Goal: Information Seeking & Learning: Learn about a topic

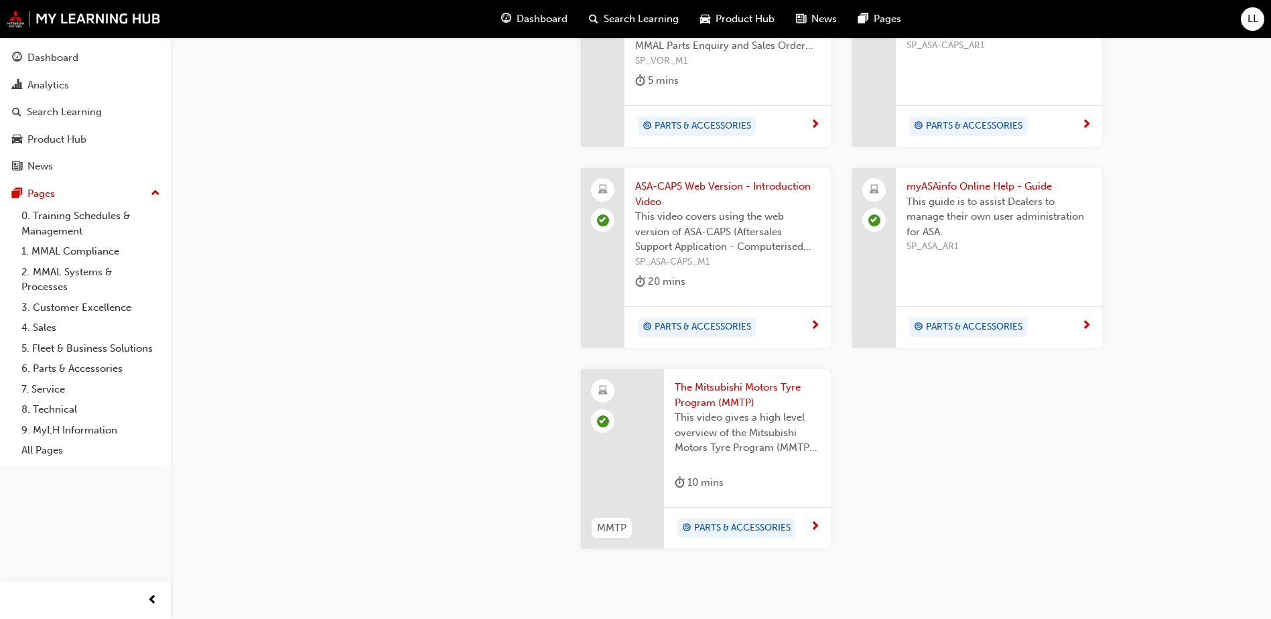
scroll to position [1292, 0]
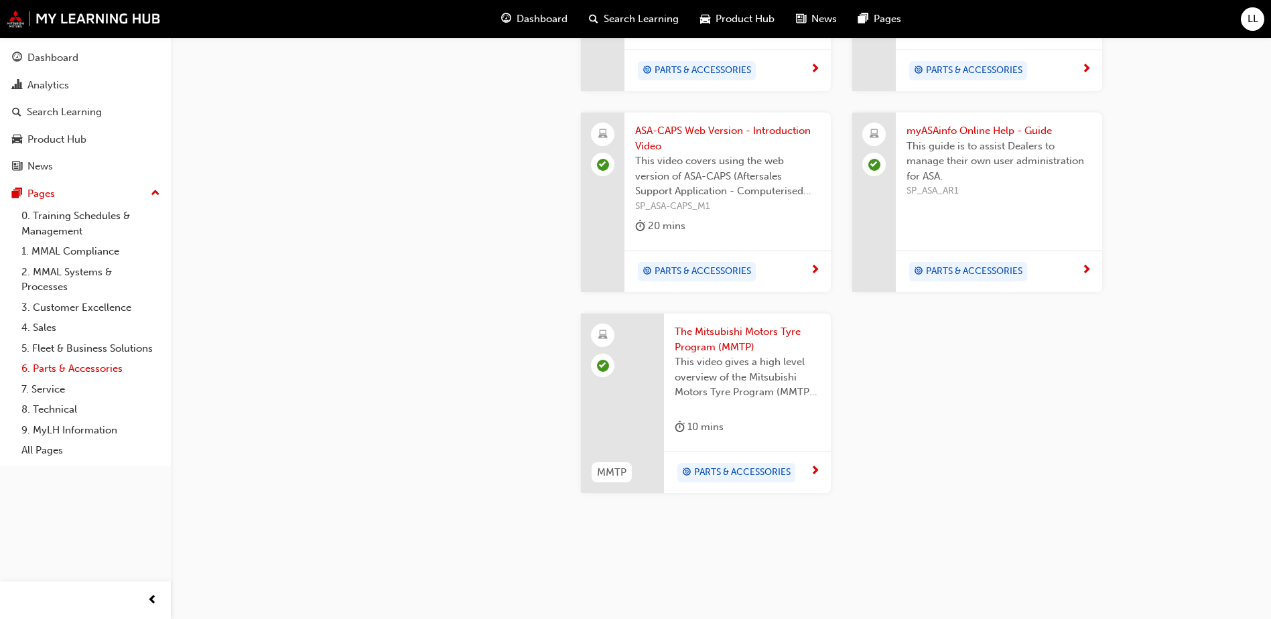
click at [54, 369] on link "6. Parts & Accessories" at bounding box center [90, 369] width 149 height 21
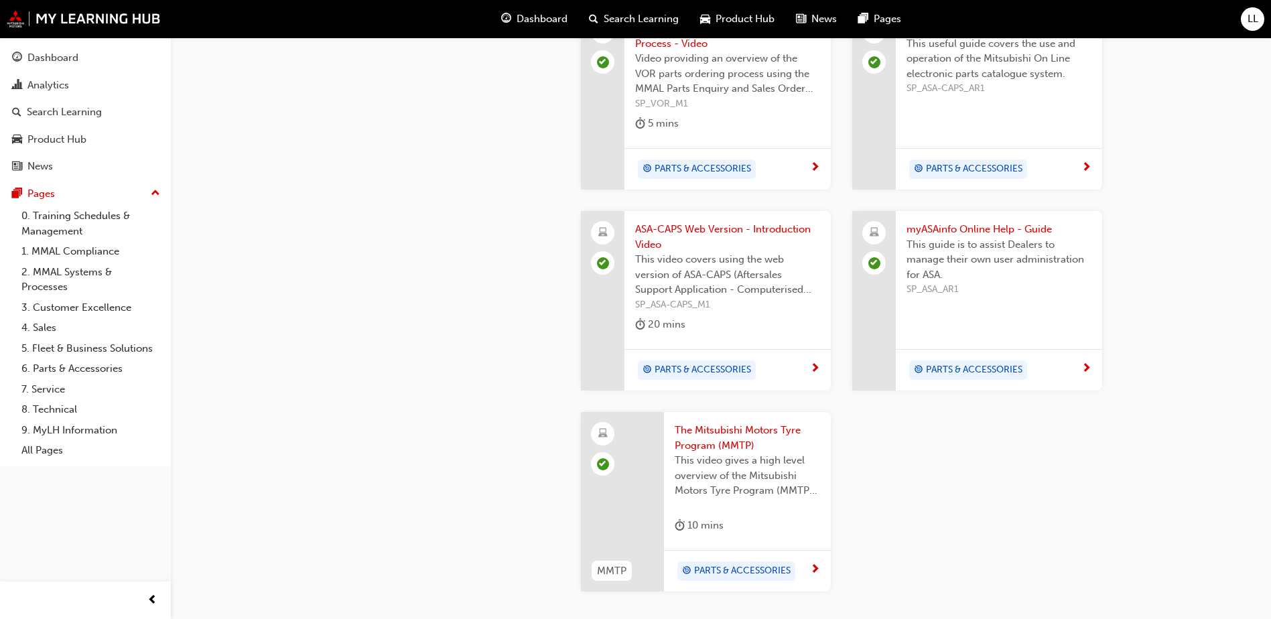
scroll to position [1292, 0]
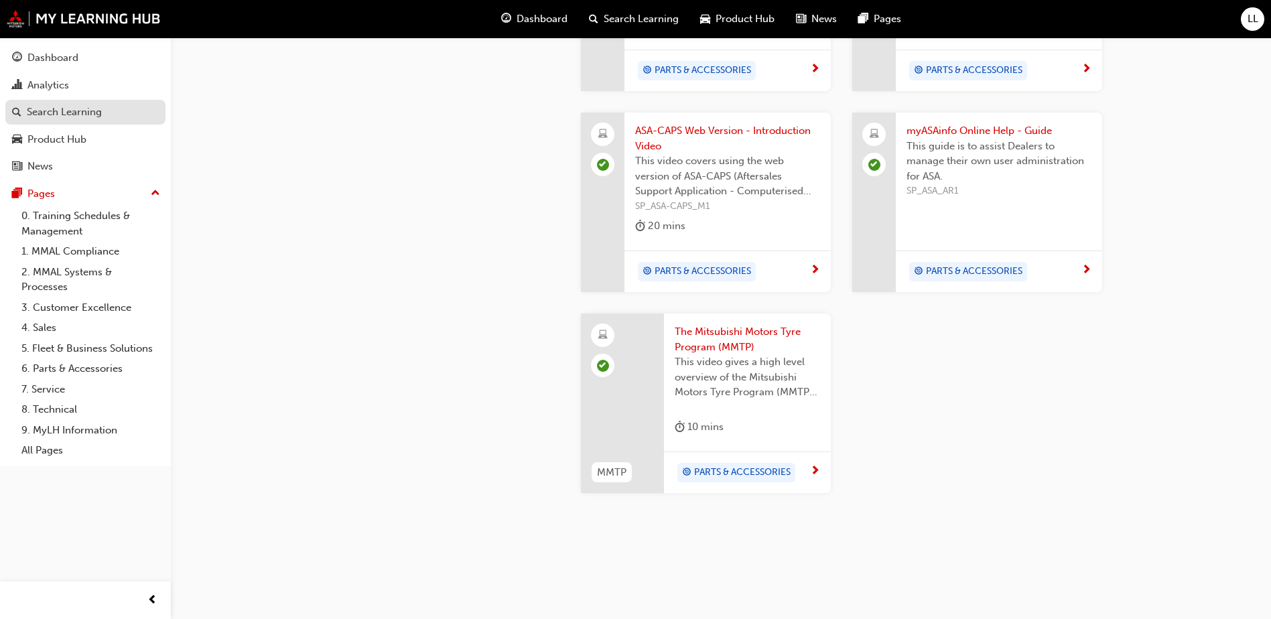
click at [86, 115] on div "Search Learning" at bounding box center [64, 112] width 75 height 15
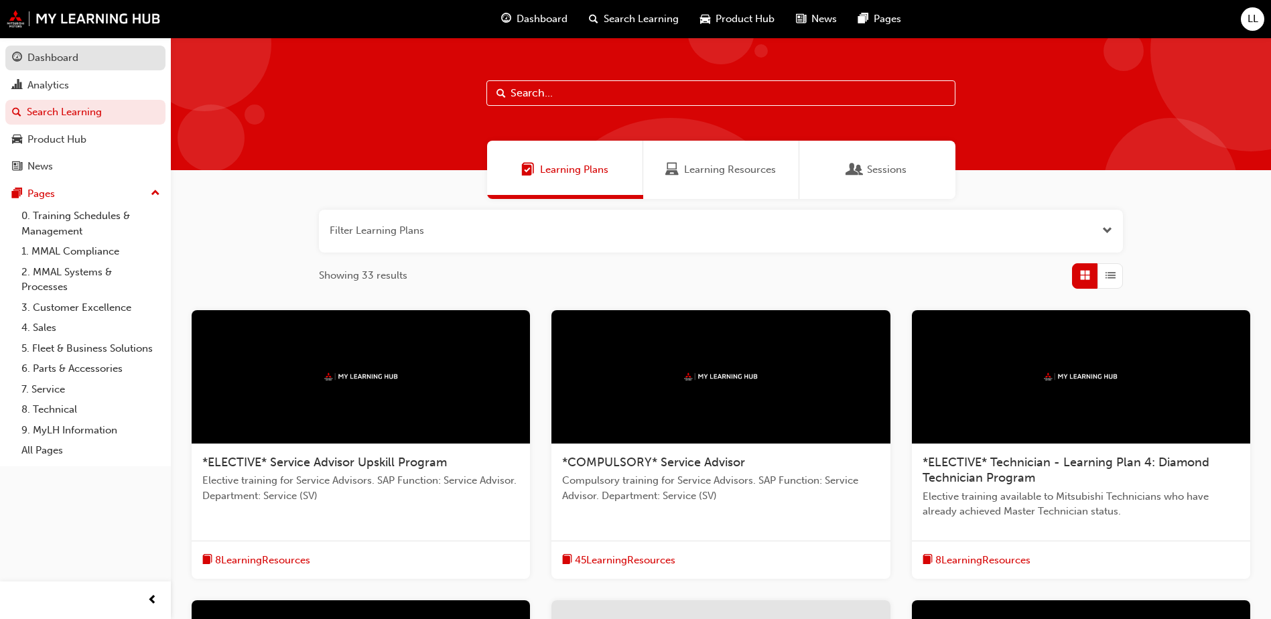
click at [121, 58] on div "Dashboard" at bounding box center [85, 58] width 147 height 17
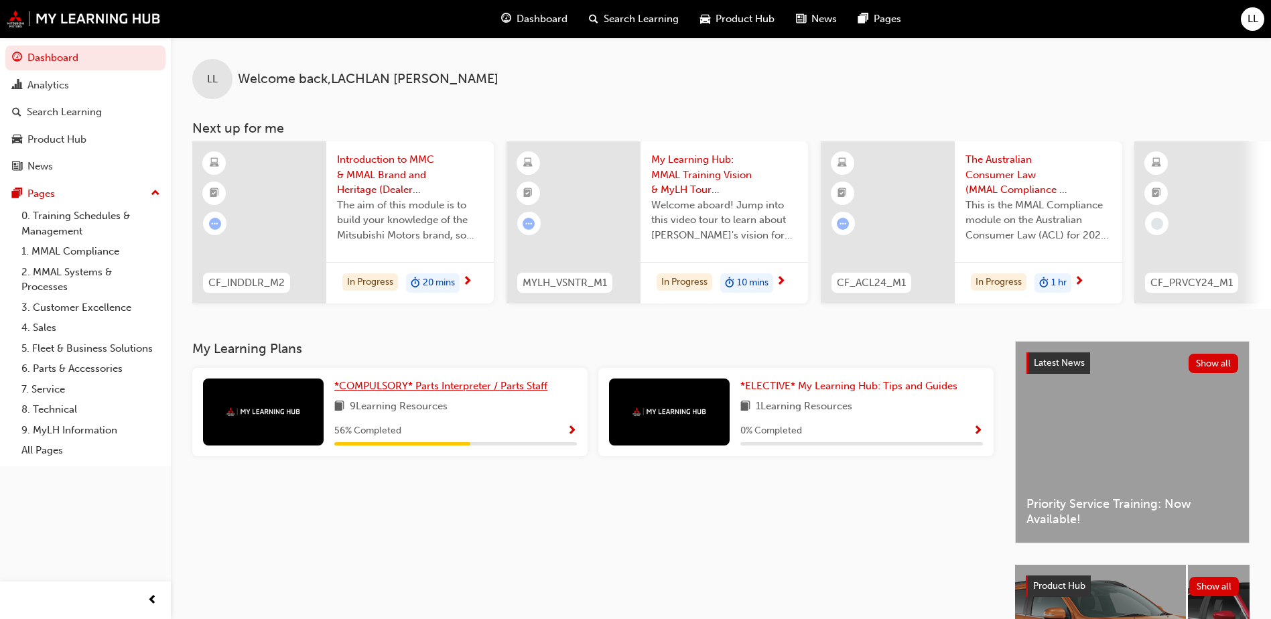
click at [479, 388] on span "*COMPULSORY* Parts Interpreter / Parts Staff" at bounding box center [440, 386] width 213 height 12
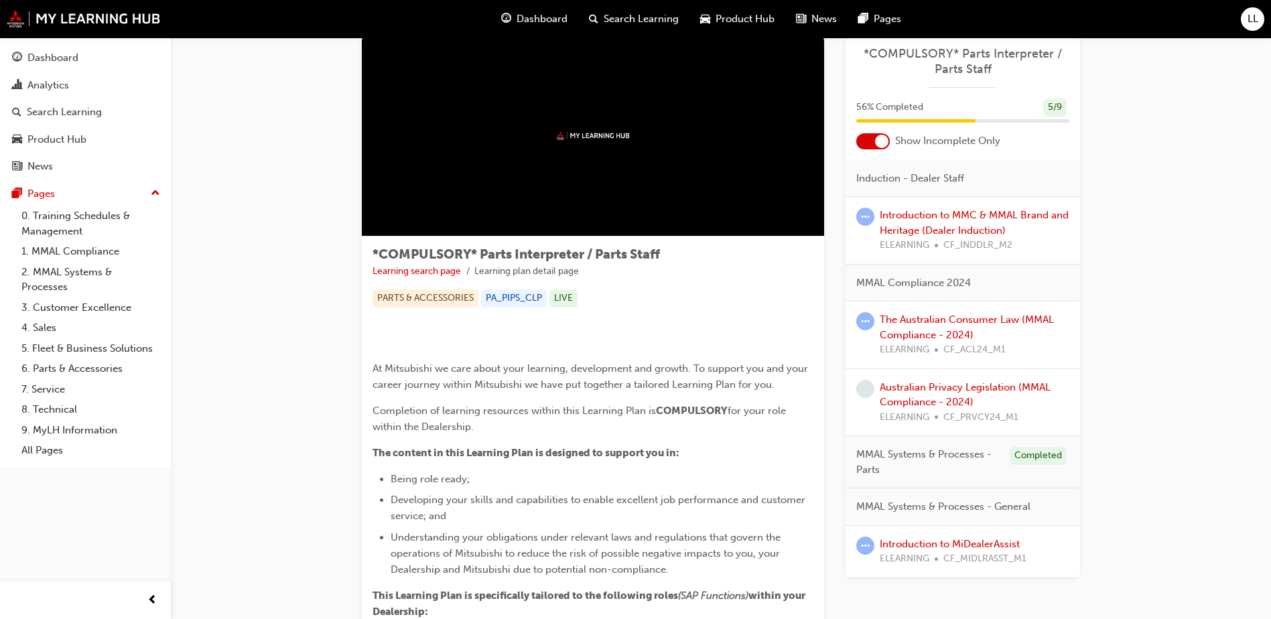
scroll to position [67, 0]
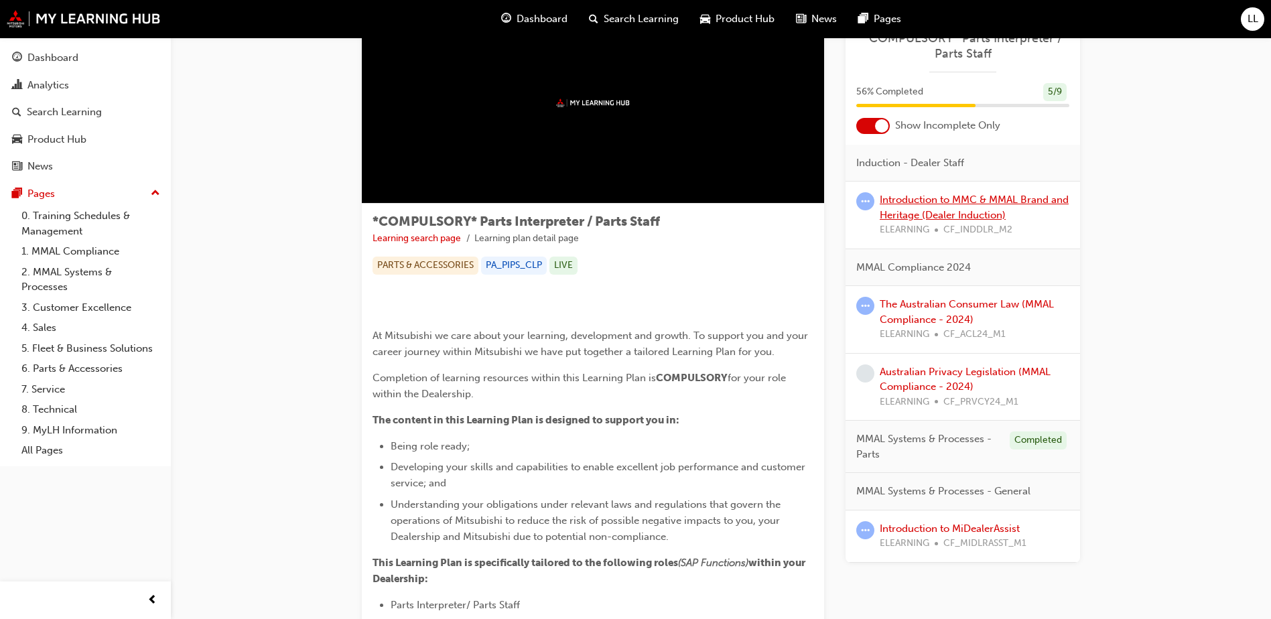
click at [968, 214] on link "Introduction to MMC & MMAL Brand and Heritage (Dealer Induction)" at bounding box center [974, 207] width 189 height 27
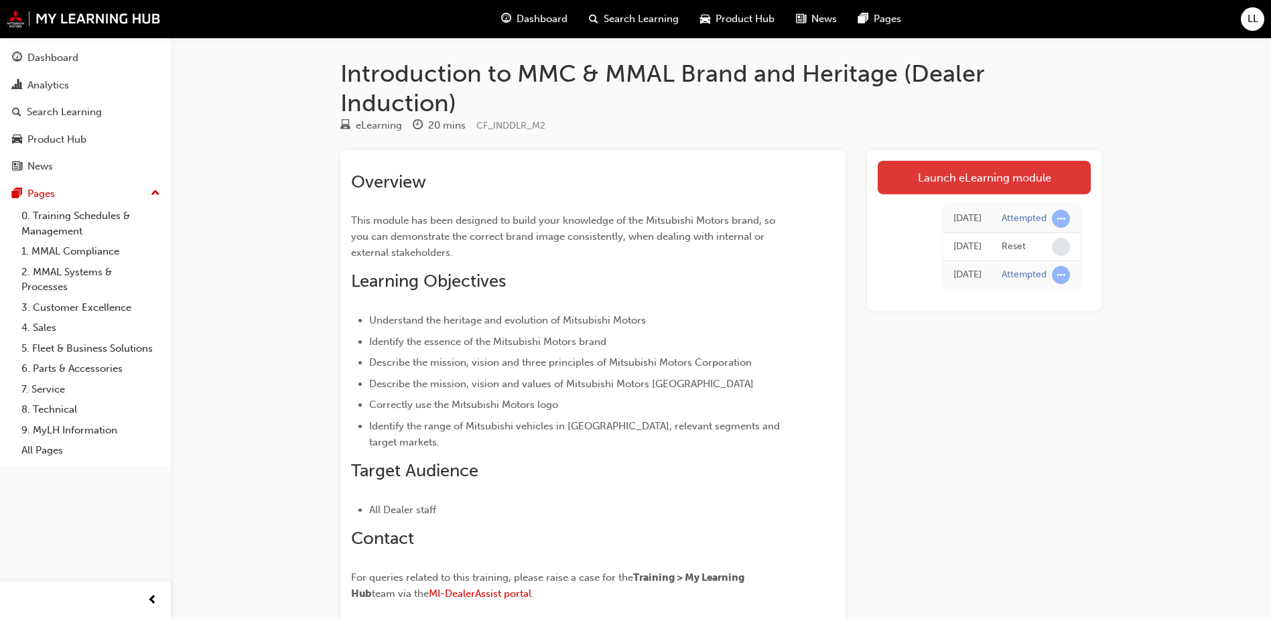
click at [938, 170] on link "Launch eLearning module" at bounding box center [984, 178] width 213 height 34
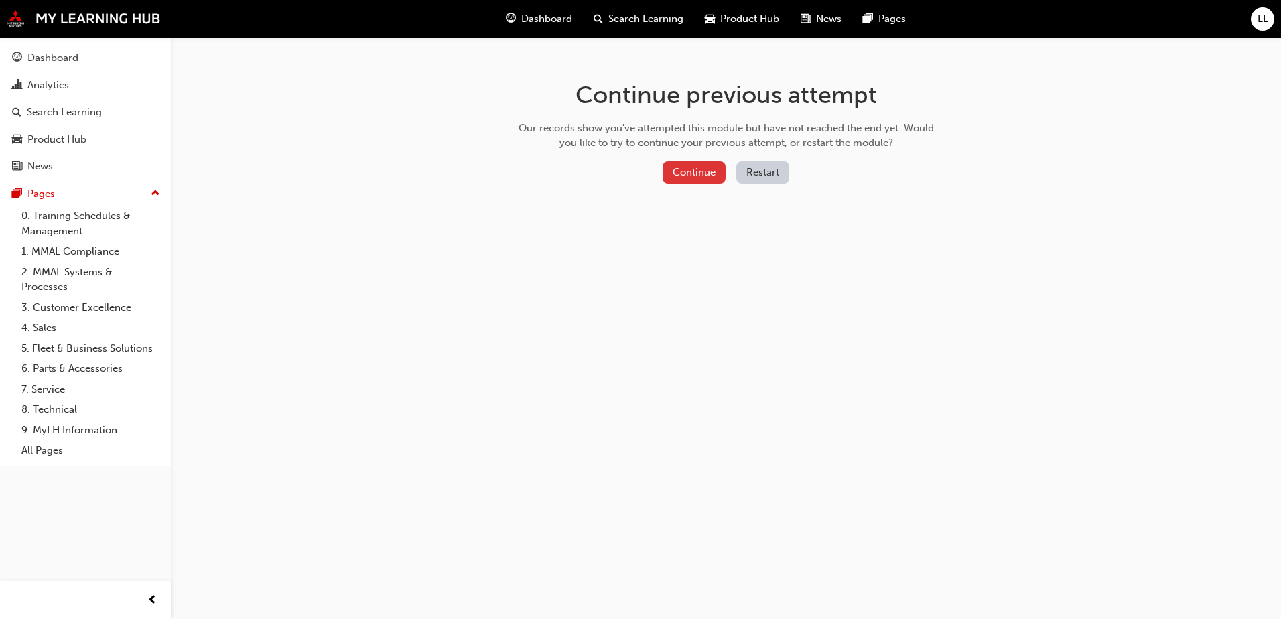
click at [690, 166] on button "Continue" at bounding box center [694, 173] width 63 height 22
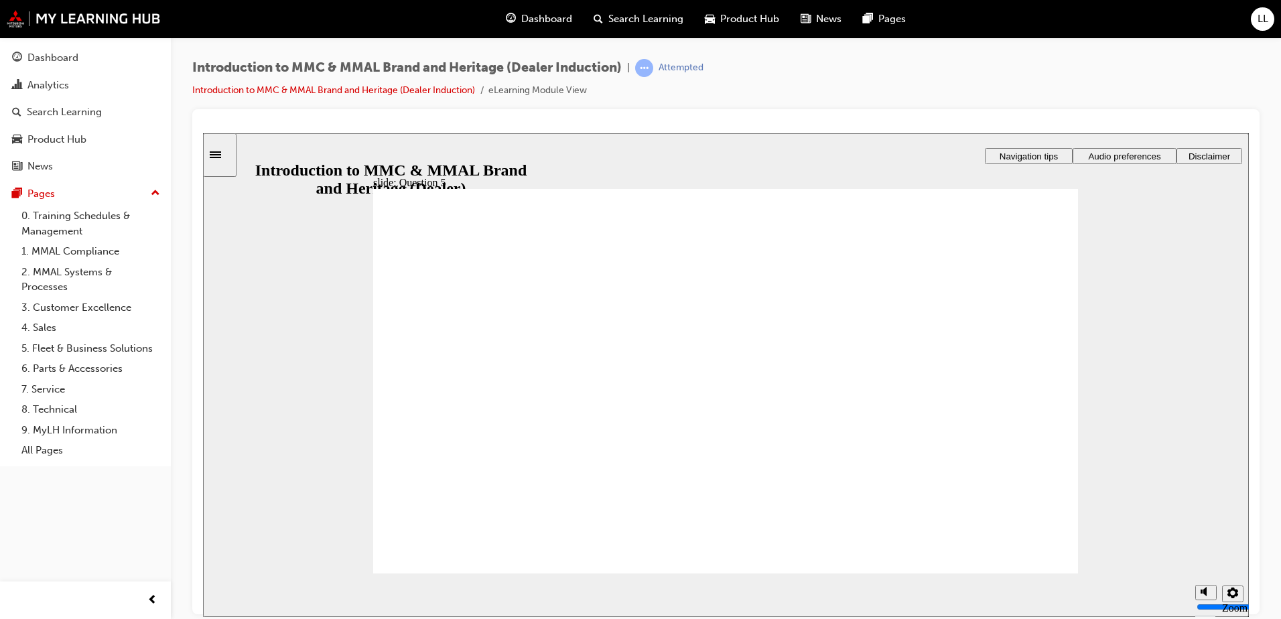
checkbox input "true"
drag, startPoint x: 580, startPoint y: 387, endPoint x: 582, endPoint y: 403, distance: 16.3
checkbox input "true"
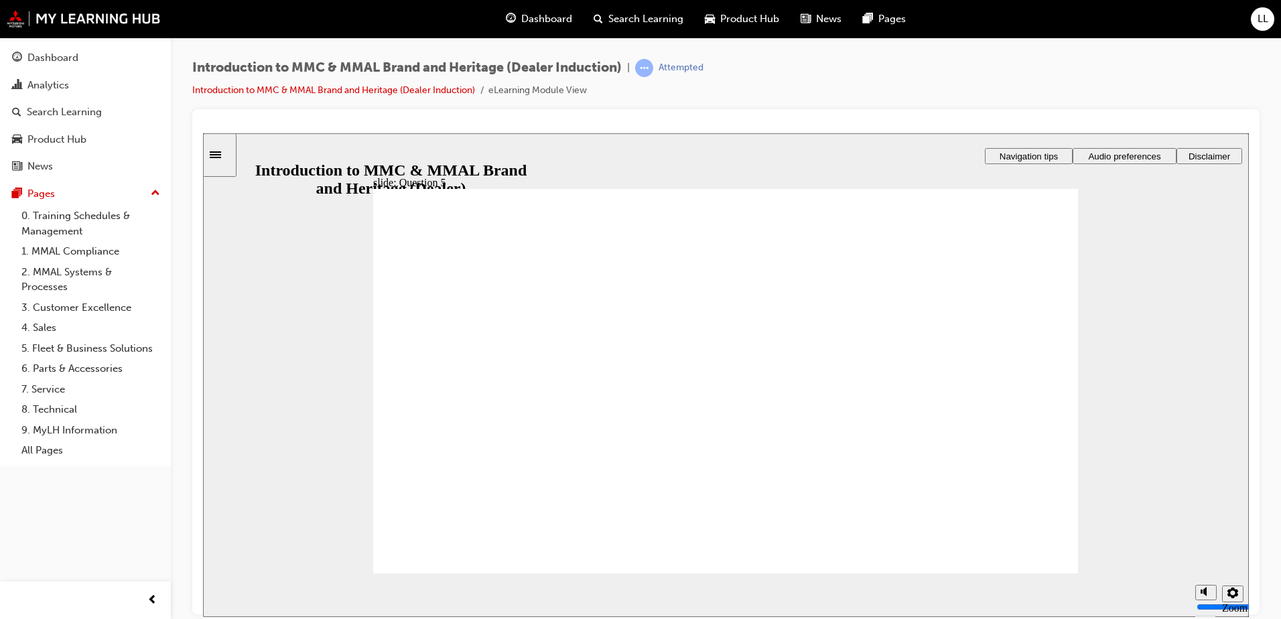
checkbox input "true"
drag, startPoint x: 489, startPoint y: 468, endPoint x: 483, endPoint y: 536, distance: 67.3
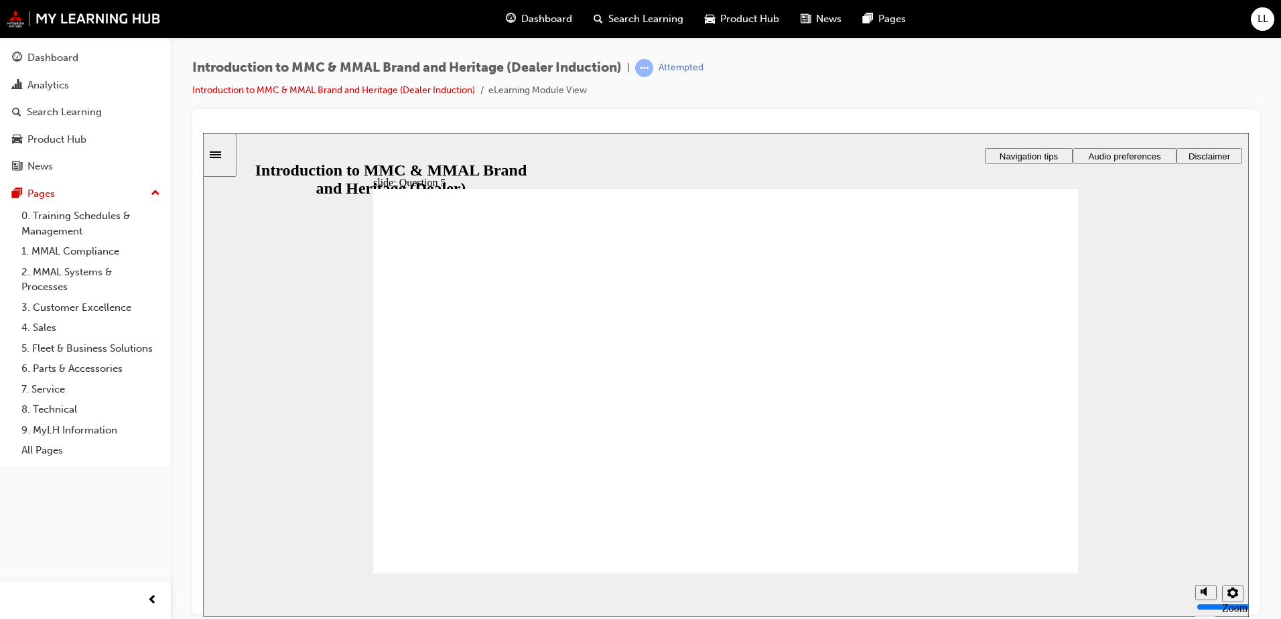
radio input "true"
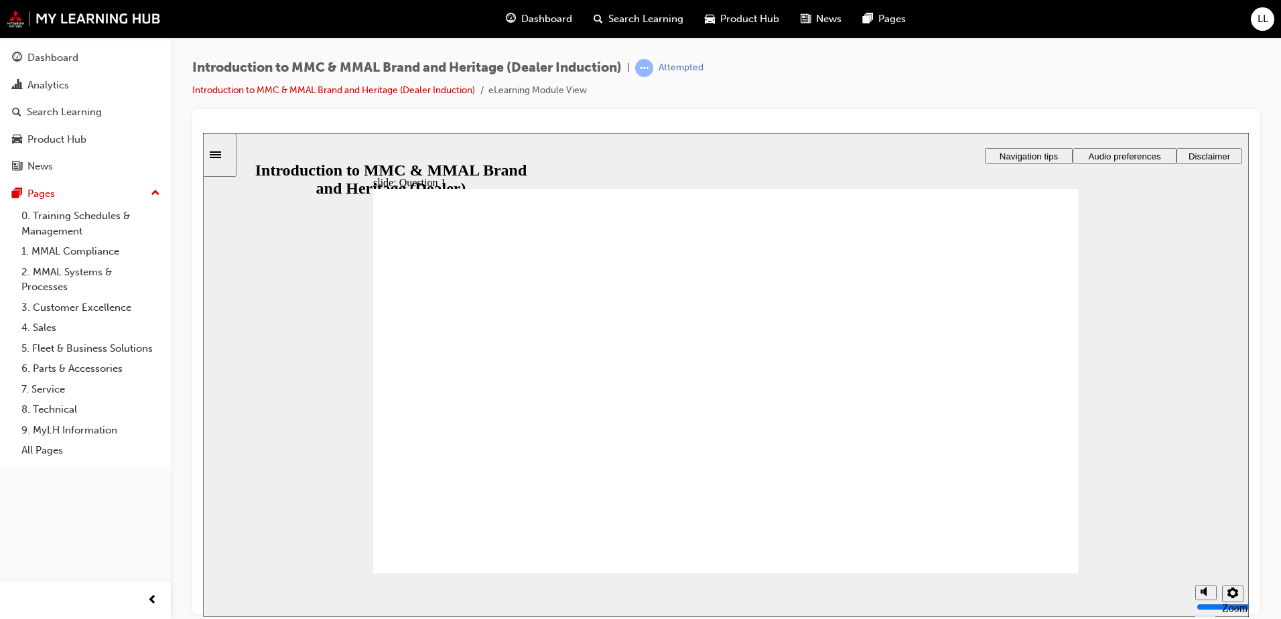
radio input "true"
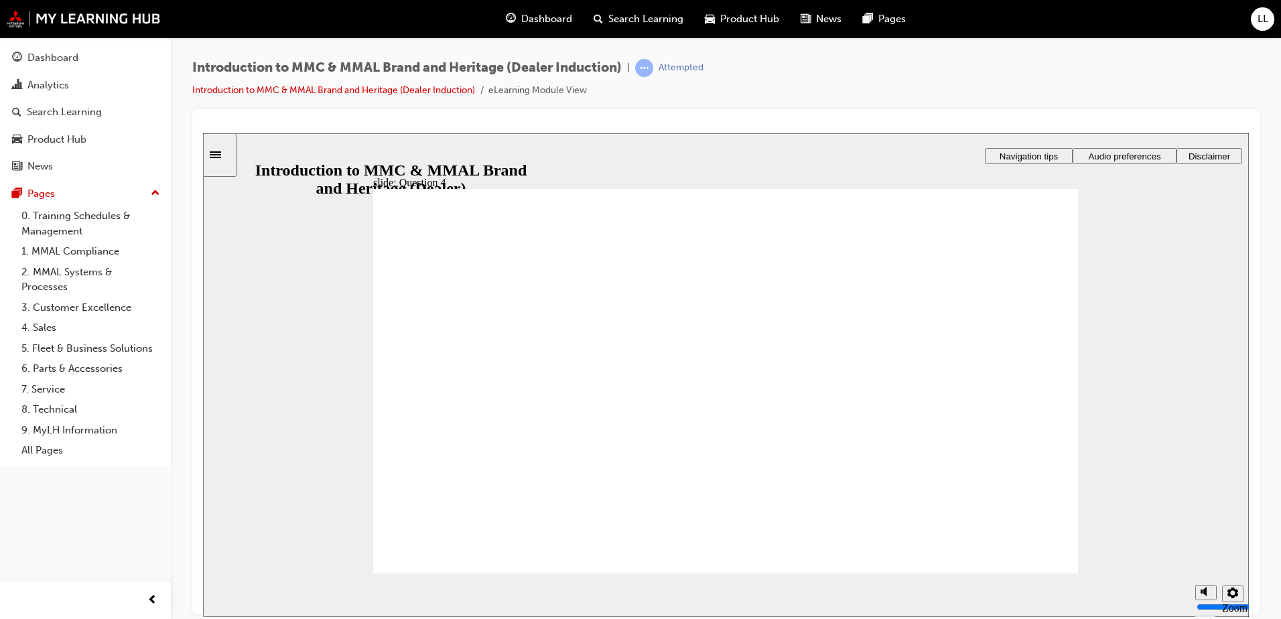
radio input "true"
checkbox input "true"
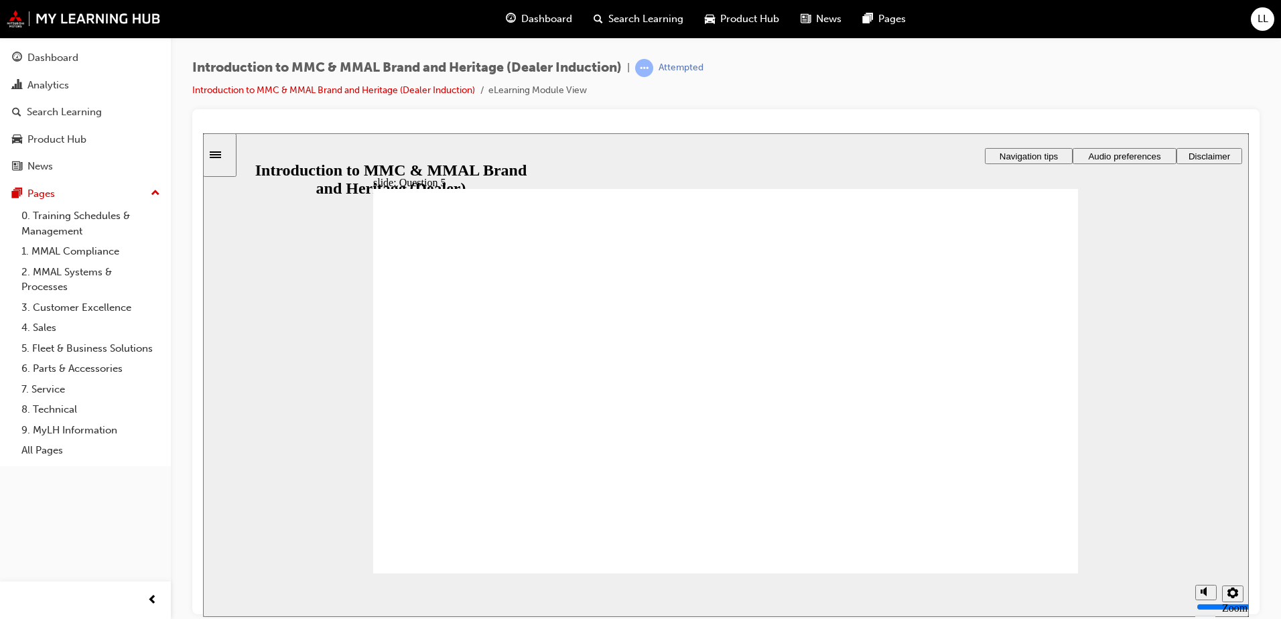
drag, startPoint x: 520, startPoint y: 389, endPoint x: 517, endPoint y: 470, distance: 80.5
radio input "false"
radio input "true"
